Goal: Task Accomplishment & Management: Manage account settings

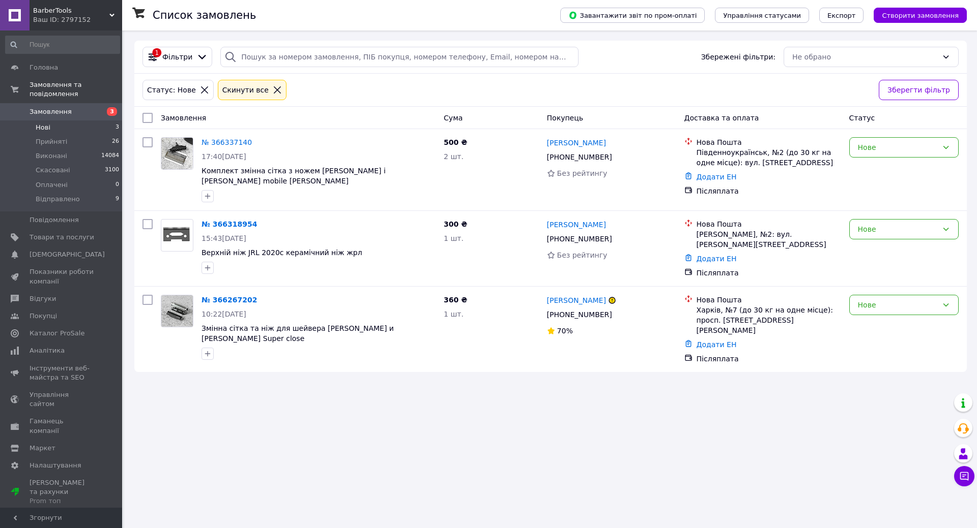
click at [69, 124] on li "Нові 3" at bounding box center [62, 128] width 125 height 14
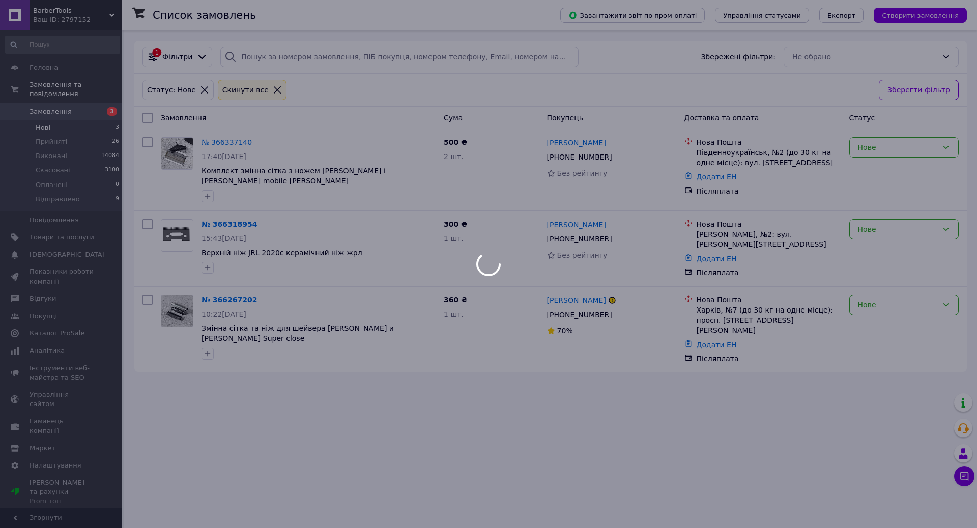
click at [68, 118] on div at bounding box center [488, 264] width 977 height 528
click at [47, 123] on div at bounding box center [488, 264] width 977 height 528
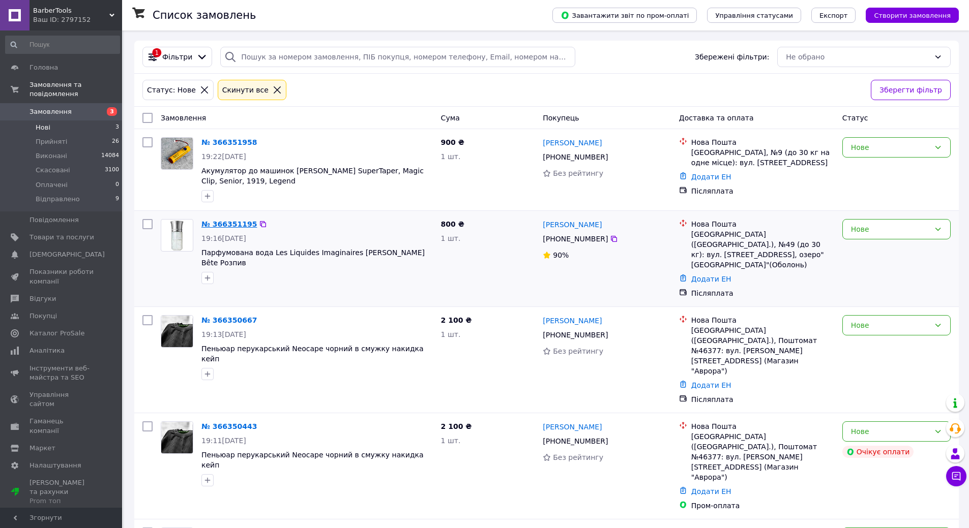
click at [226, 222] on link "№ 366351195" at bounding box center [228, 224] width 55 height 8
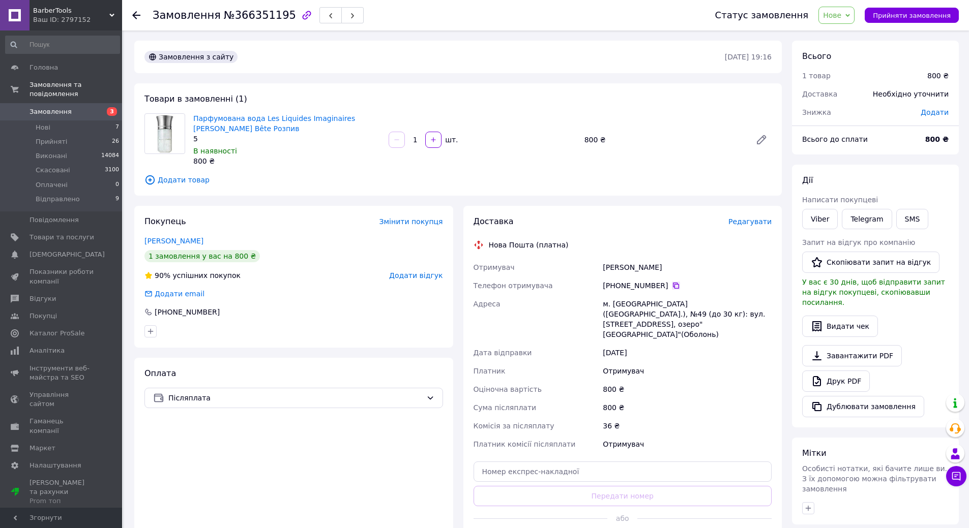
click at [673, 287] on icon at bounding box center [676, 286] width 6 height 6
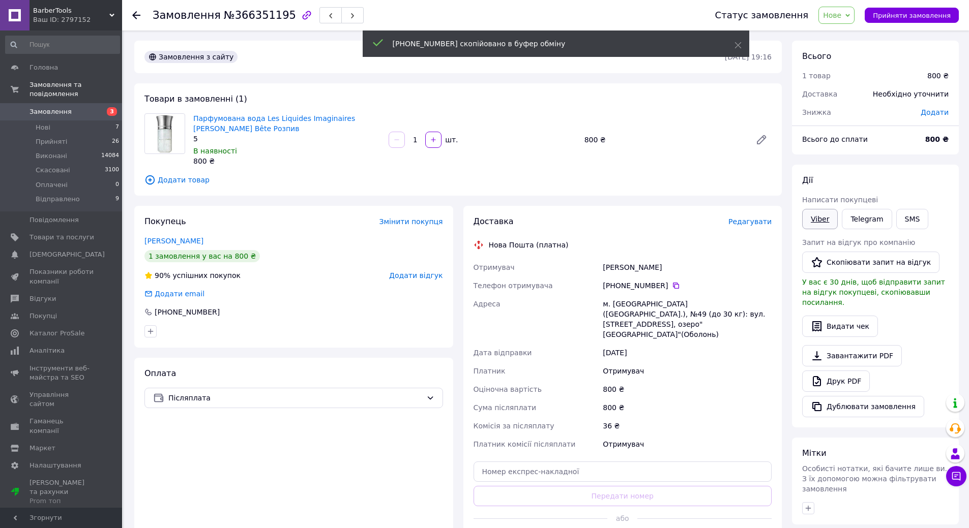
click at [809, 216] on link "Viber" at bounding box center [820, 219] width 36 height 20
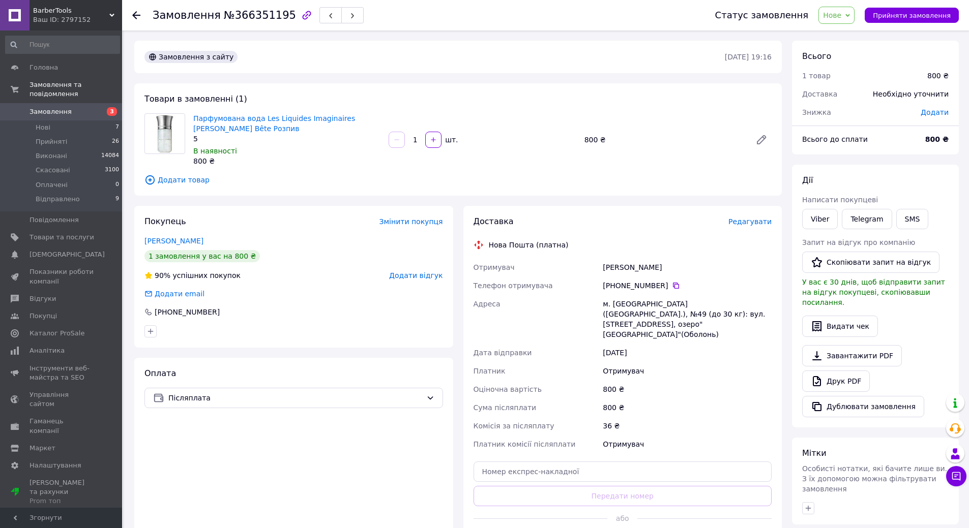
click at [555, 101] on div "Товари в замовленні (1) Парфумована вода Les Liquides Imaginaires Blanche Bête …" at bounding box center [457, 139] width 647 height 112
click at [351, 194] on div "Товари в замовленні (1) Парфумована вода Les Liquides Imaginaires Blanche Bête …" at bounding box center [457, 139] width 647 height 112
click at [69, 121] on li "Нові 7" at bounding box center [62, 128] width 125 height 14
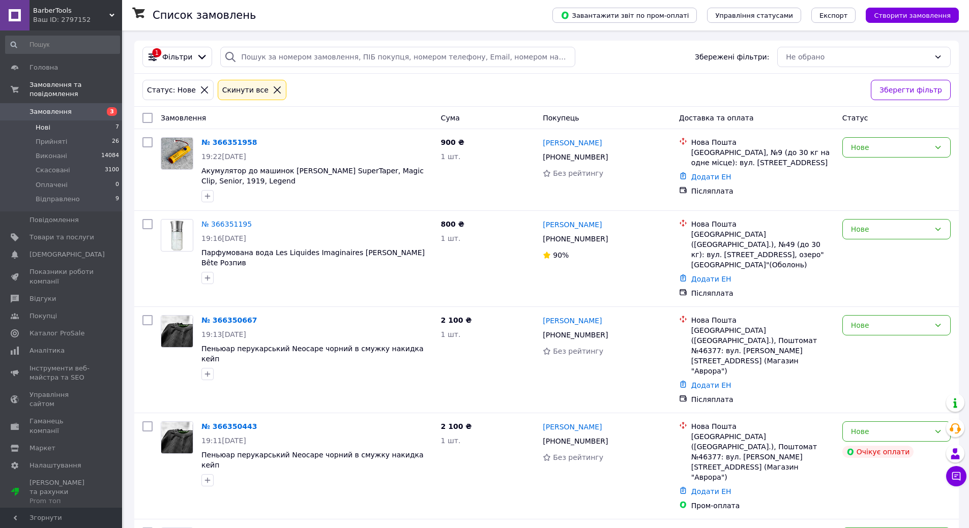
click at [65, 121] on li "Нові 7" at bounding box center [62, 128] width 125 height 14
click at [61, 122] on li "Нові 7" at bounding box center [62, 128] width 125 height 14
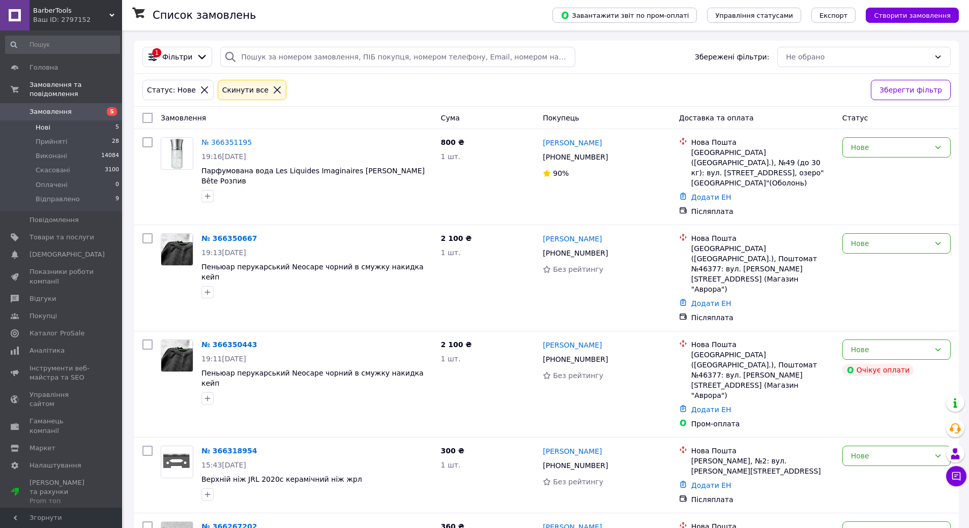
click at [42, 121] on li "Нові 5" at bounding box center [62, 128] width 125 height 14
